Goal: Information Seeking & Learning: Learn about a topic

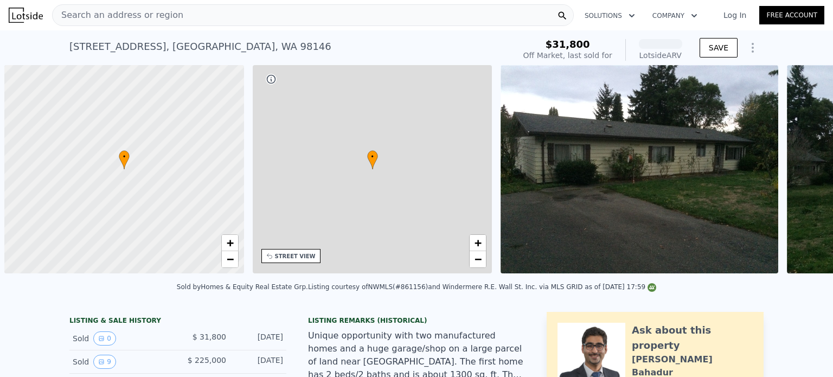
scroll to position [0, 4]
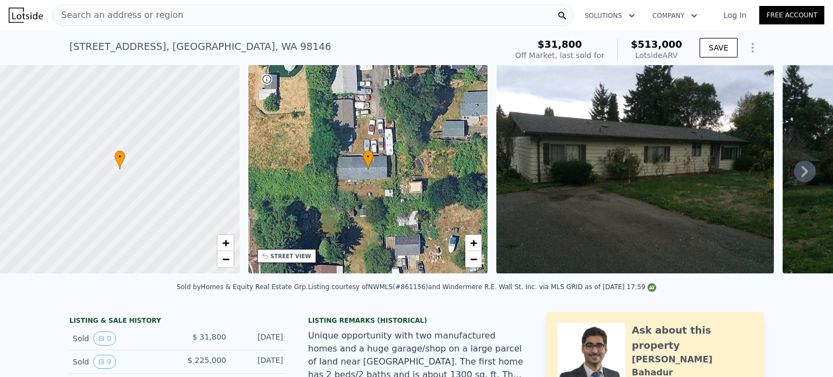
click at [436, 325] on div "Listing Remarks (Historical)" at bounding box center [416, 320] width 217 height 9
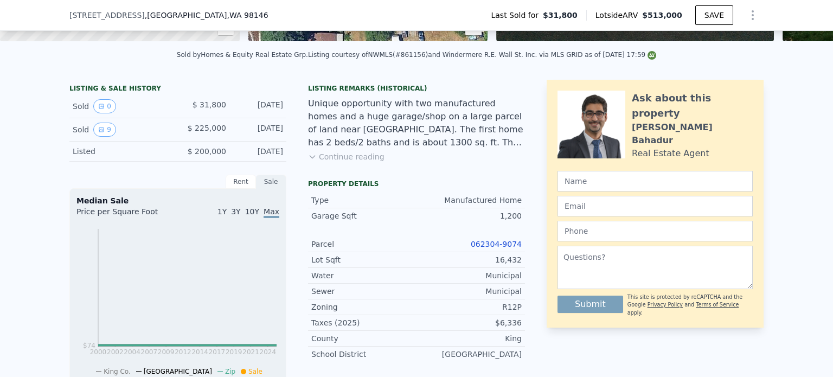
scroll to position [228, 0]
click at [431, 169] on div "Listing Remarks (Historical) Unique opportunity with two manufactured homes and…" at bounding box center [416, 130] width 217 height 91
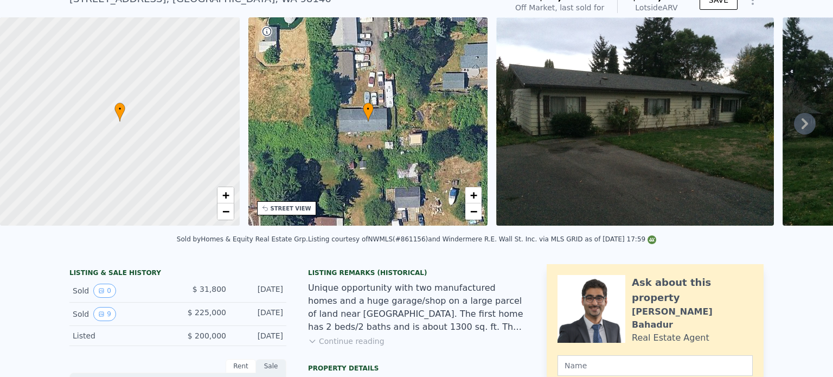
scroll to position [0, 0]
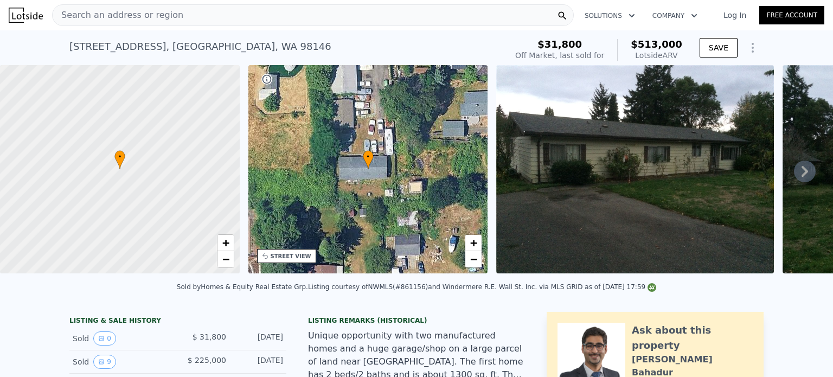
click at [794, 171] on icon at bounding box center [805, 171] width 22 height 22
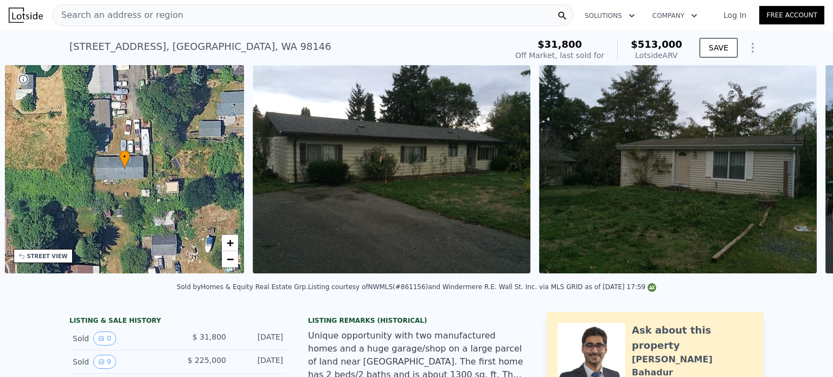
scroll to position [0, 252]
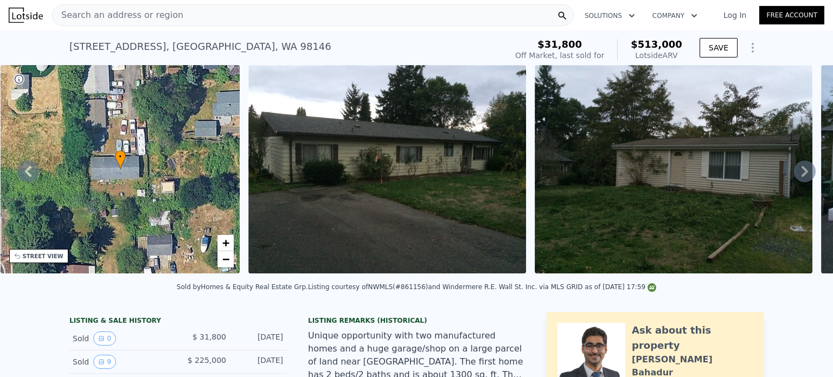
click at [795, 176] on icon at bounding box center [805, 171] width 22 height 22
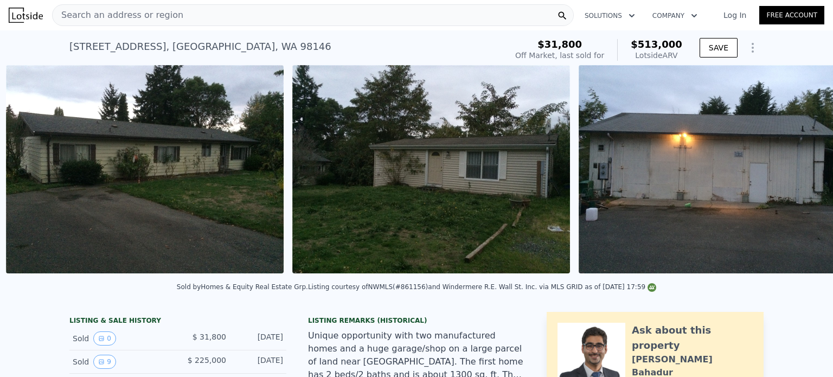
scroll to position [0, 496]
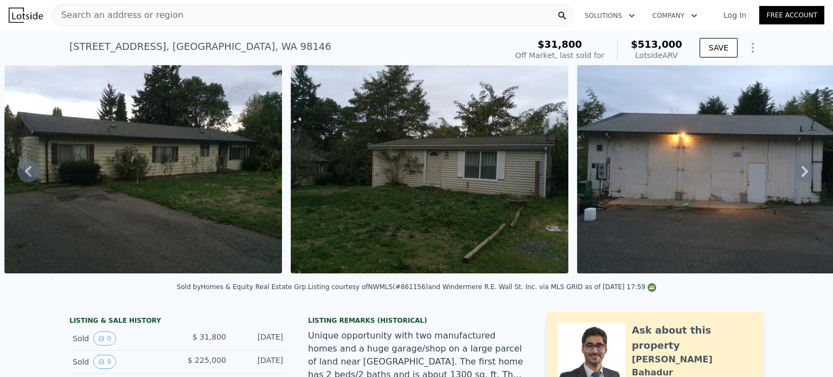
click at [268, 17] on div "Search an address or region" at bounding box center [313, 15] width 522 height 22
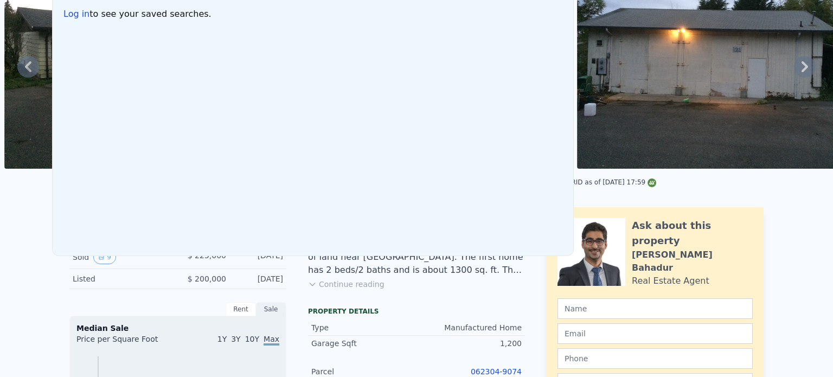
scroll to position [0, 0]
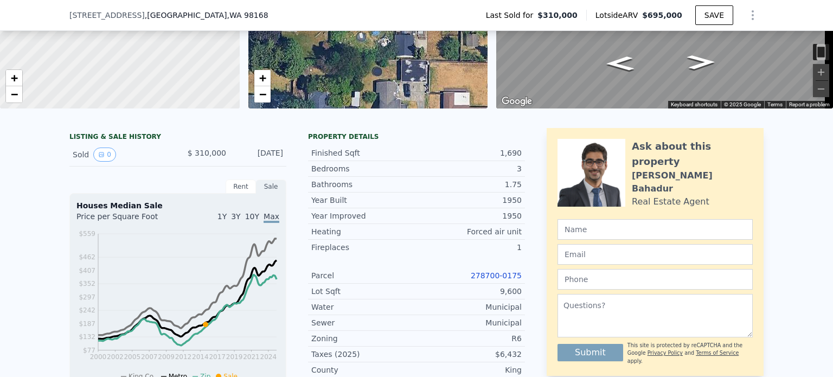
scroll to position [164, 0]
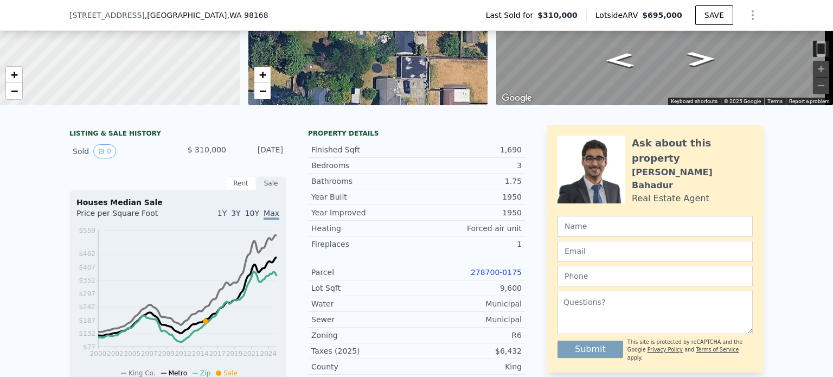
click at [491, 136] on div "Property details Finished Sqft 1,690 Bedrooms 3 Bathrooms 1.75 Year Built 1950 …" at bounding box center [416, 343] width 217 height 437
